Goal: Task Accomplishment & Management: Complete application form

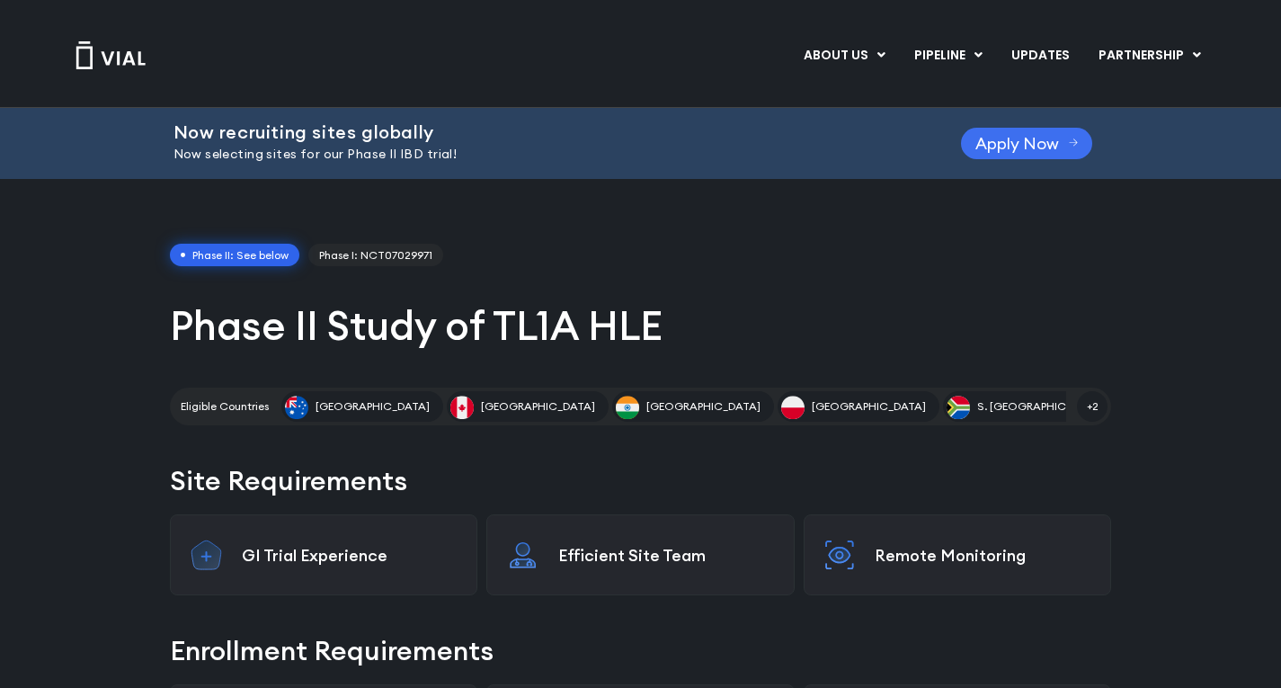
click at [1001, 140] on span "Apply Now" at bounding box center [1017, 143] width 84 height 13
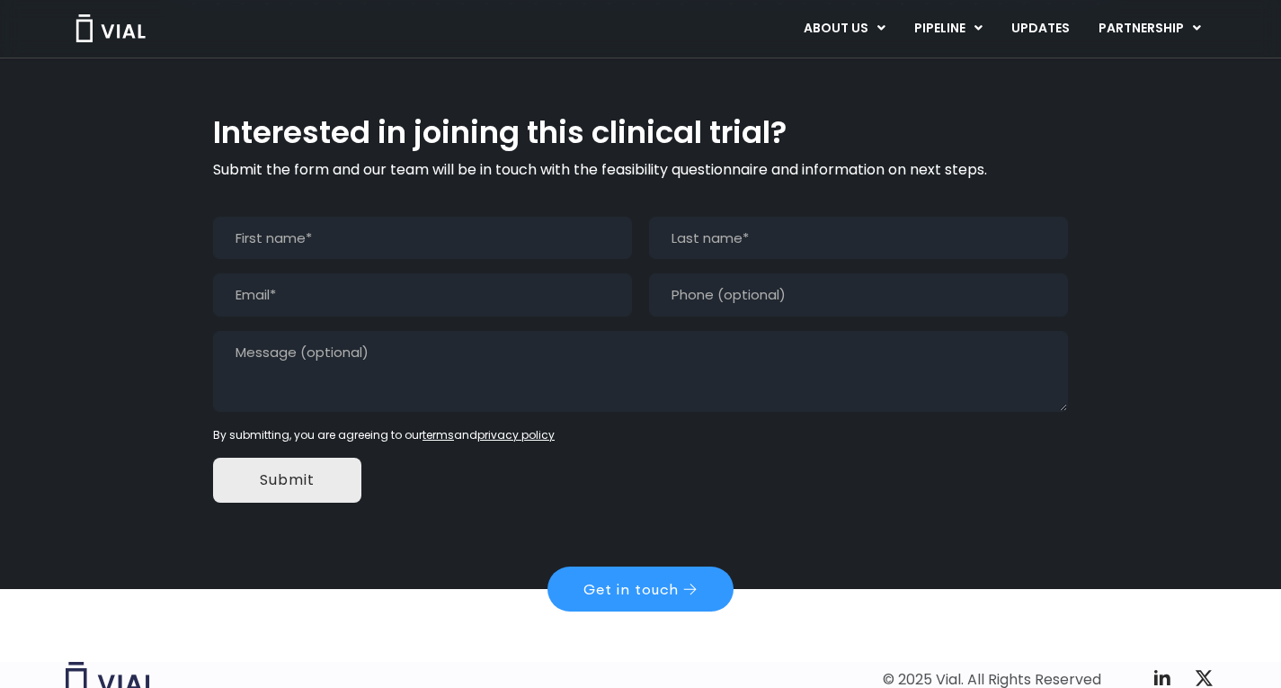
scroll to position [1712, 0]
